Goal: Check status: Check status

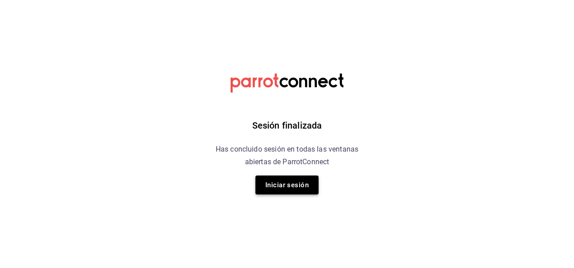
click at [278, 182] on button "Iniciar sesión" at bounding box center [286, 184] width 63 height 19
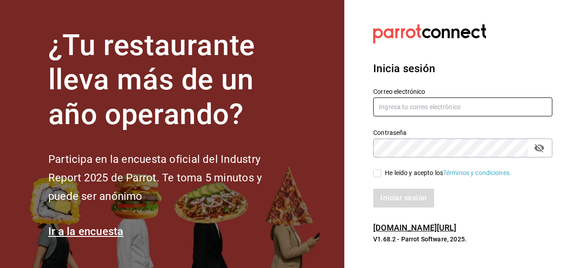
type input "[EMAIL_ADDRESS][DOMAIN_NAME]"
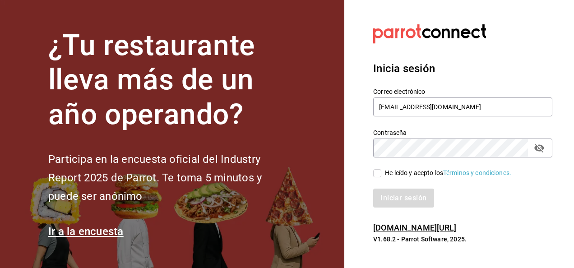
click at [379, 173] on input "He leído y acepto los Términos y condiciones." at bounding box center [377, 173] width 8 height 8
checkbox input "true"
click at [405, 211] on div "Inicia sesión Correo electrónico [EMAIL_ADDRESS][DOMAIN_NAME] Contraseña Contra…" at bounding box center [462, 134] width 179 height 169
click at [404, 193] on button "Iniciar sesión" at bounding box center [403, 197] width 61 height 19
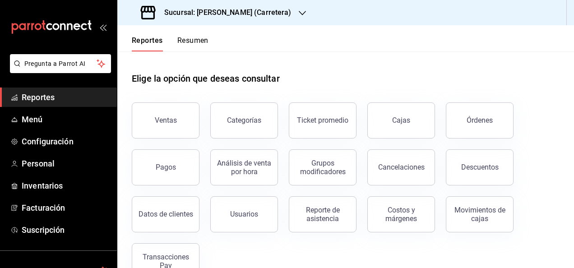
click at [243, 6] on div "Sucursal: Don Macizo (Carretera)" at bounding box center [216, 12] width 185 height 25
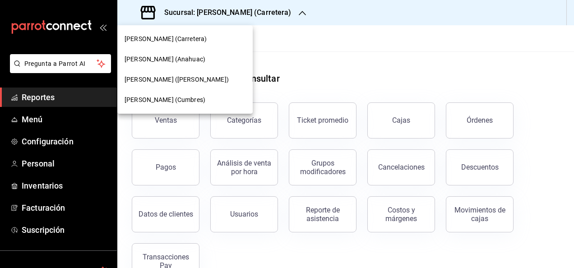
click at [377, 69] on div at bounding box center [287, 134] width 574 height 268
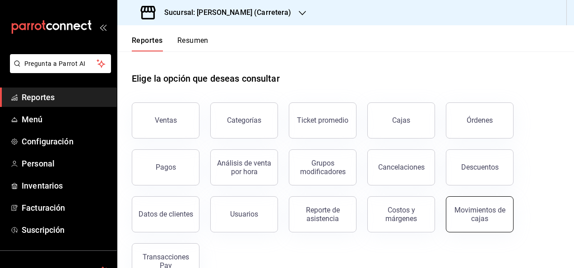
click at [487, 216] on div "Movimientos de cajas" at bounding box center [479, 214] width 56 height 17
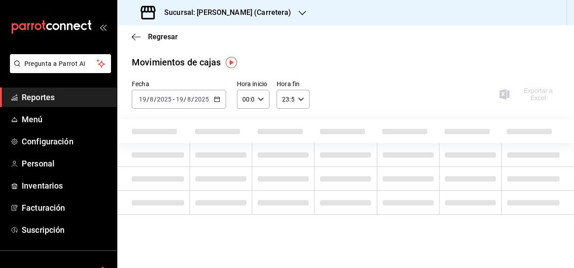
click at [198, 99] on input "2025" at bounding box center [201, 99] width 15 height 7
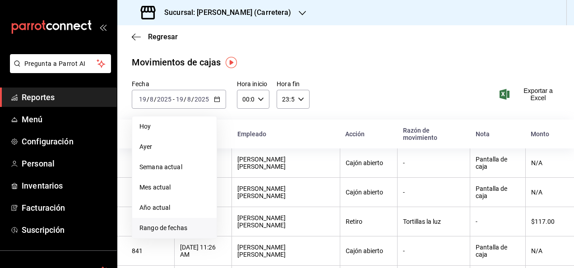
click at [182, 226] on span "Rango de fechas" at bounding box center [174, 227] width 70 height 9
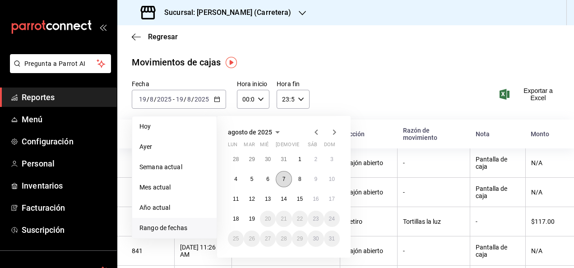
click at [284, 180] on abbr "7" at bounding box center [283, 179] width 3 height 6
click at [313, 179] on button "9" at bounding box center [315, 179] width 16 height 16
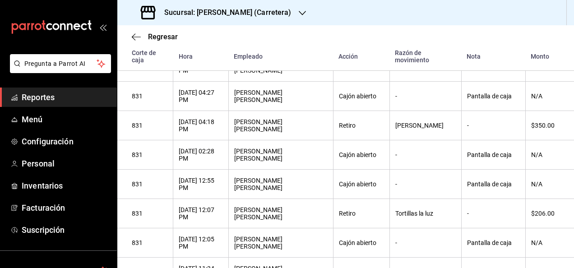
scroll to position [762, 0]
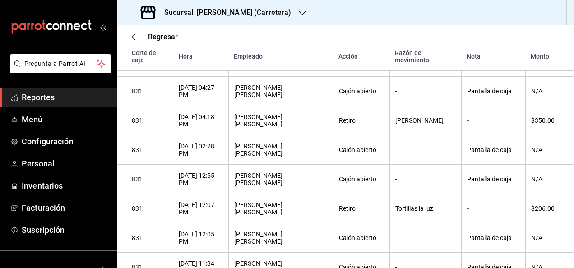
click at [363, 194] on th "Cajón abierto" at bounding box center [361, 179] width 56 height 29
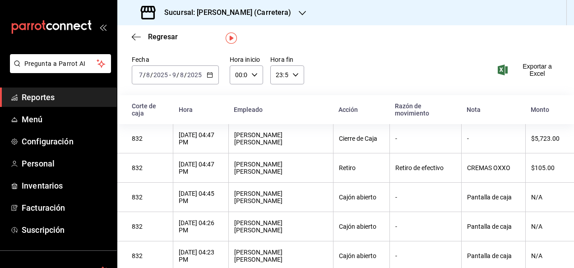
scroll to position [14, 0]
